Goal: Transaction & Acquisition: Obtain resource

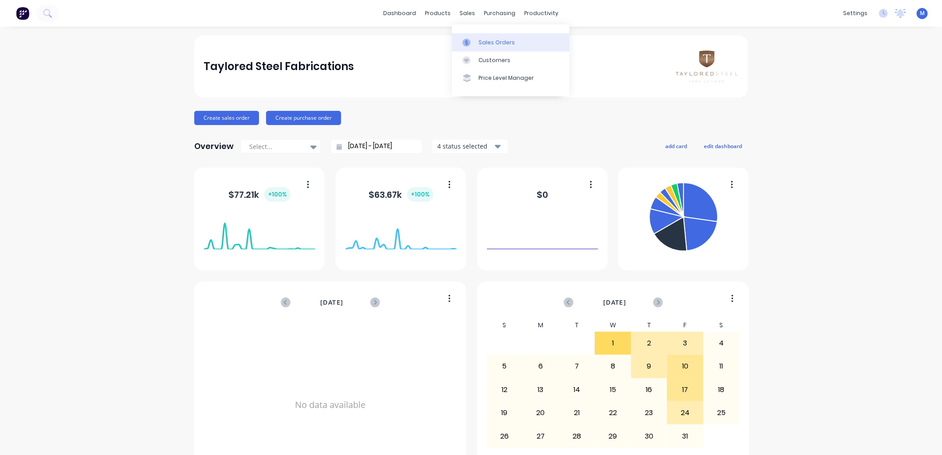
click at [471, 40] on div at bounding box center [468, 43] width 13 height 8
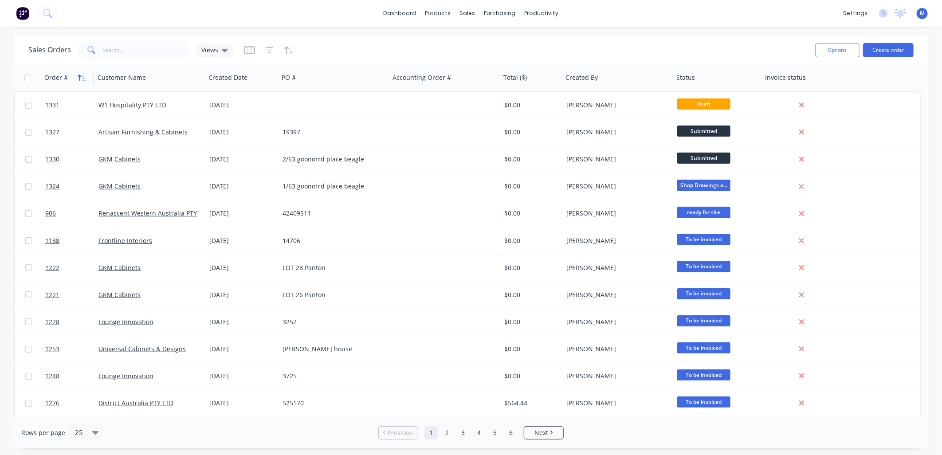
click at [78, 78] on icon "button" at bounding box center [82, 77] width 8 height 7
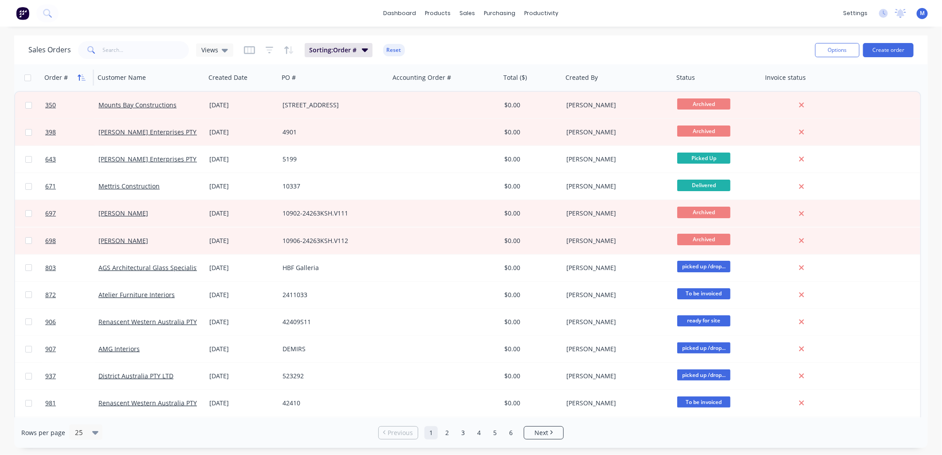
click at [78, 78] on icon "button" at bounding box center [82, 77] width 8 height 7
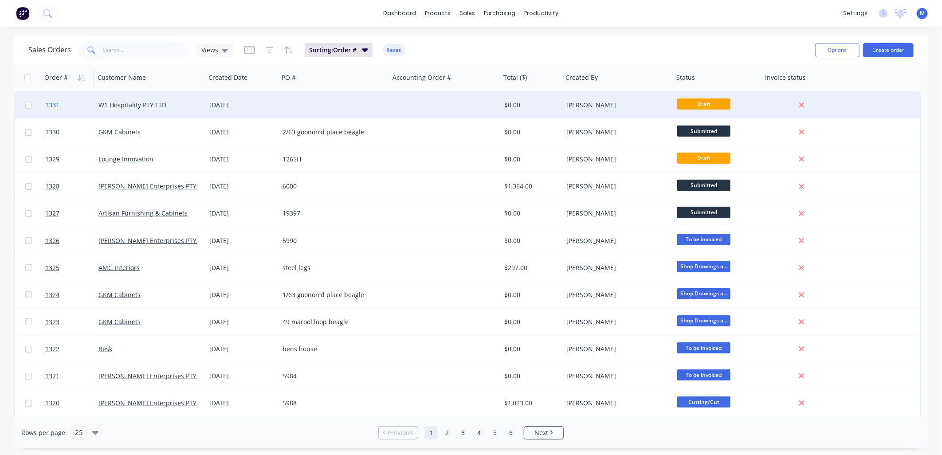
click at [54, 104] on span "1331" at bounding box center [52, 105] width 14 height 9
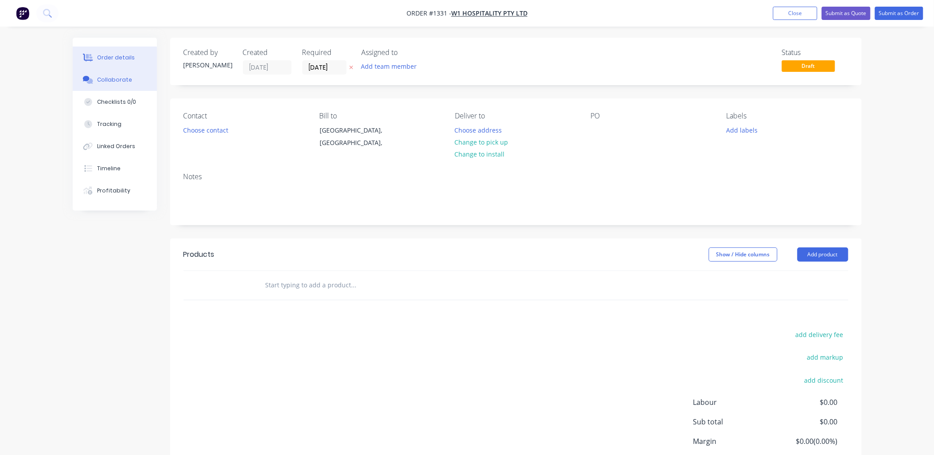
click at [126, 80] on div "Collaborate" at bounding box center [114, 80] width 35 height 8
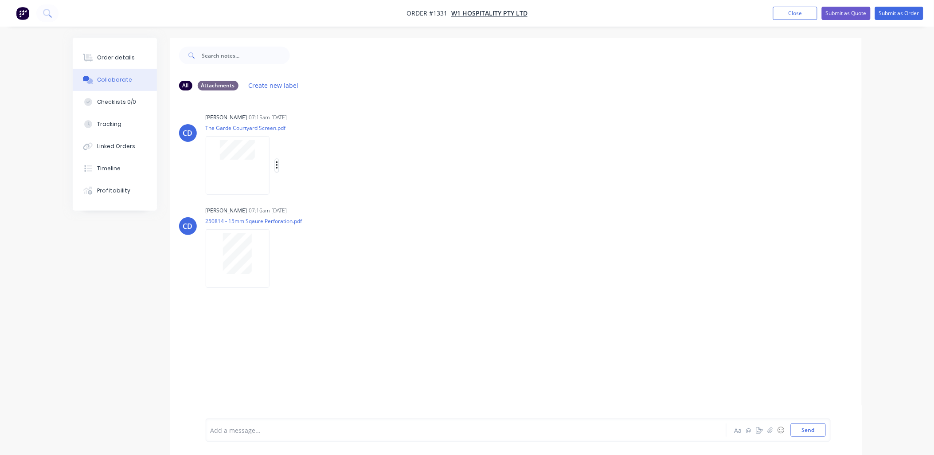
click at [277, 163] on icon "button" at bounding box center [277, 165] width 2 height 8
click at [311, 185] on button "Download" at bounding box center [335, 189] width 100 height 20
click at [276, 259] on icon "button" at bounding box center [277, 259] width 3 height 10
click at [295, 279] on button "Download" at bounding box center [335, 282] width 100 height 20
